Goal: Task Accomplishment & Management: Use online tool/utility

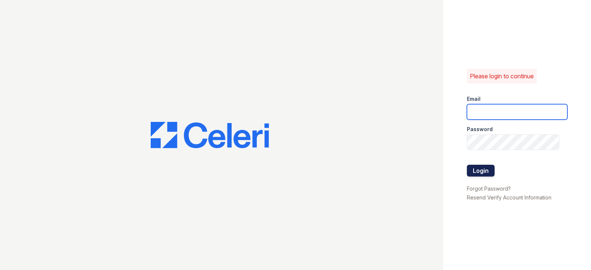
type input "[EMAIL_ADDRESS][DOMAIN_NAME]"
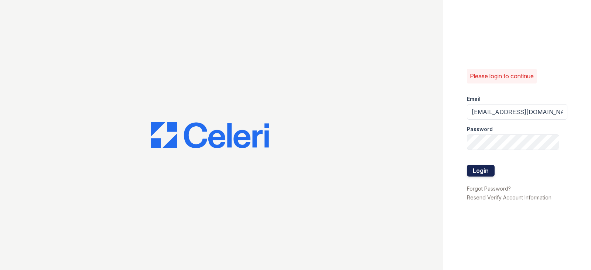
click at [479, 172] on button "Login" at bounding box center [481, 171] width 28 height 12
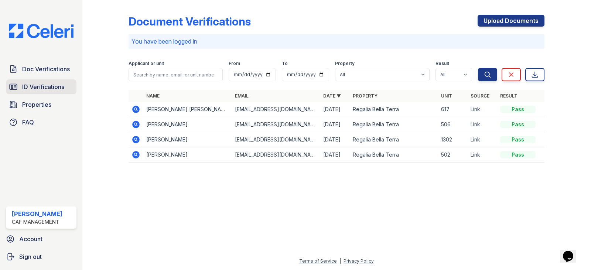
click at [36, 84] on span "ID Verifications" at bounding box center [43, 86] width 42 height 9
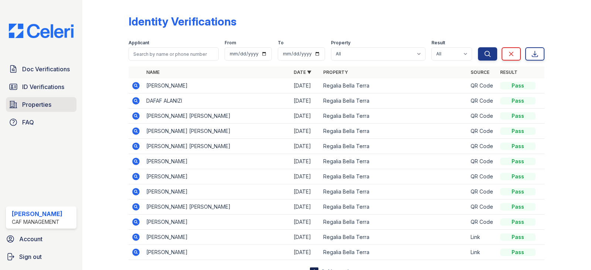
click at [18, 106] on link "Properties" at bounding box center [41, 104] width 71 height 15
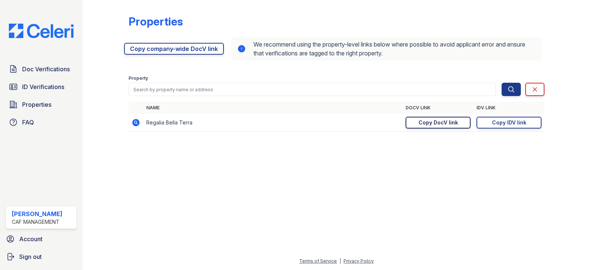
click at [432, 125] on div "Copy DocV link" at bounding box center [439, 122] width 40 height 7
